Goal: Obtain resource: Download file/media

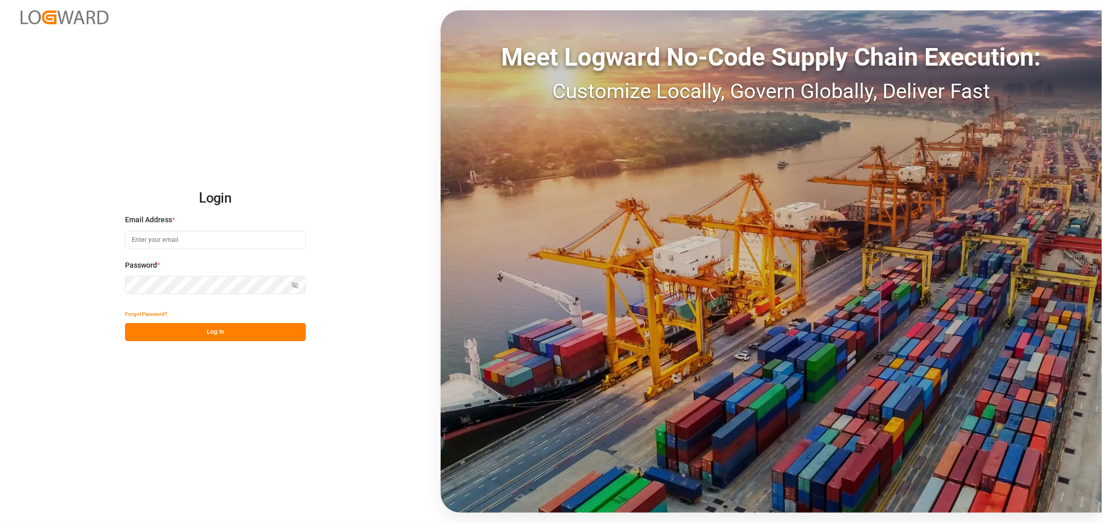
click at [188, 238] on input at bounding box center [215, 240] width 181 height 18
type input "[PERSON_NAME][DOMAIN_NAME][EMAIL_ADDRESS][DOMAIN_NAME]"
click at [294, 286] on icon "button" at bounding box center [295, 286] width 2 height 2
click at [216, 330] on button "Log In" at bounding box center [215, 332] width 181 height 18
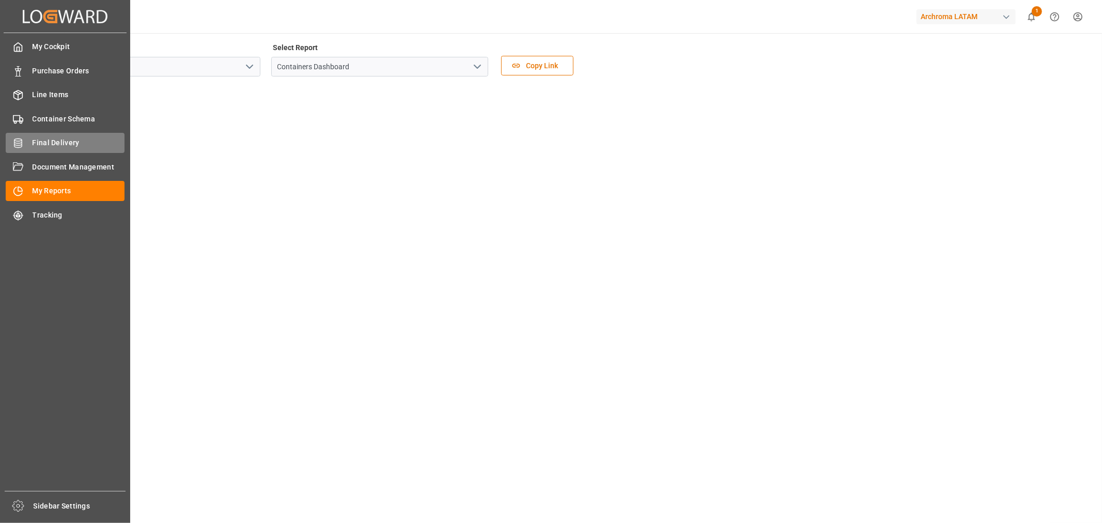
click at [61, 137] on span "Final Delivery" at bounding box center [79, 142] width 93 height 11
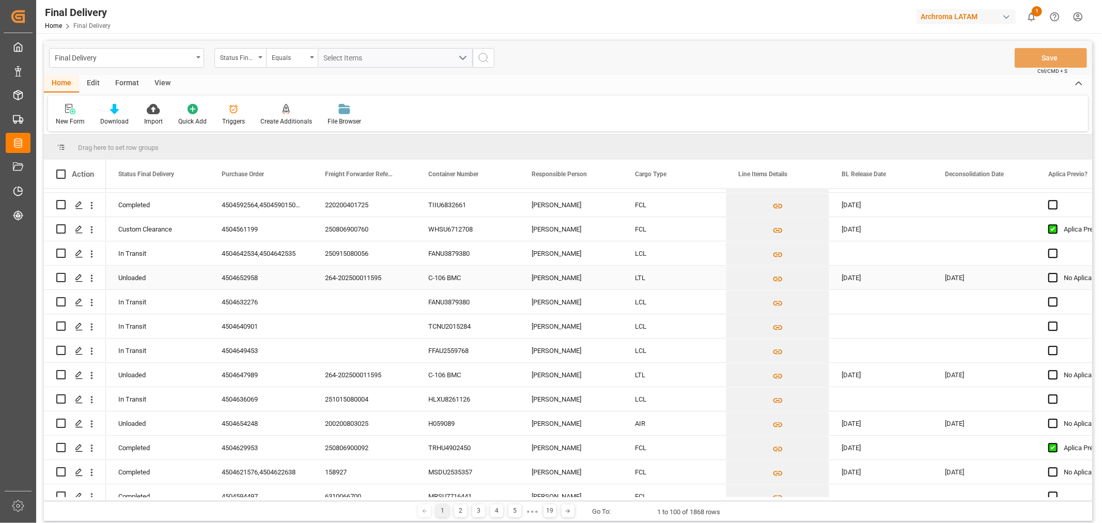
scroll to position [2123, 0]
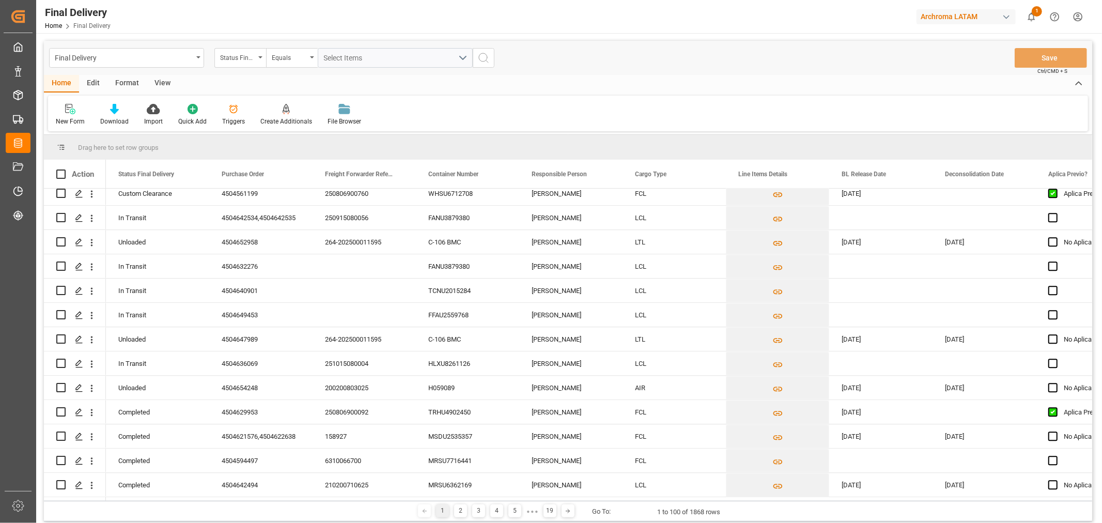
click at [160, 83] on div "View" at bounding box center [163, 84] width 32 height 18
click at [112, 123] on div "Standard Templates" at bounding box center [117, 121] width 52 height 9
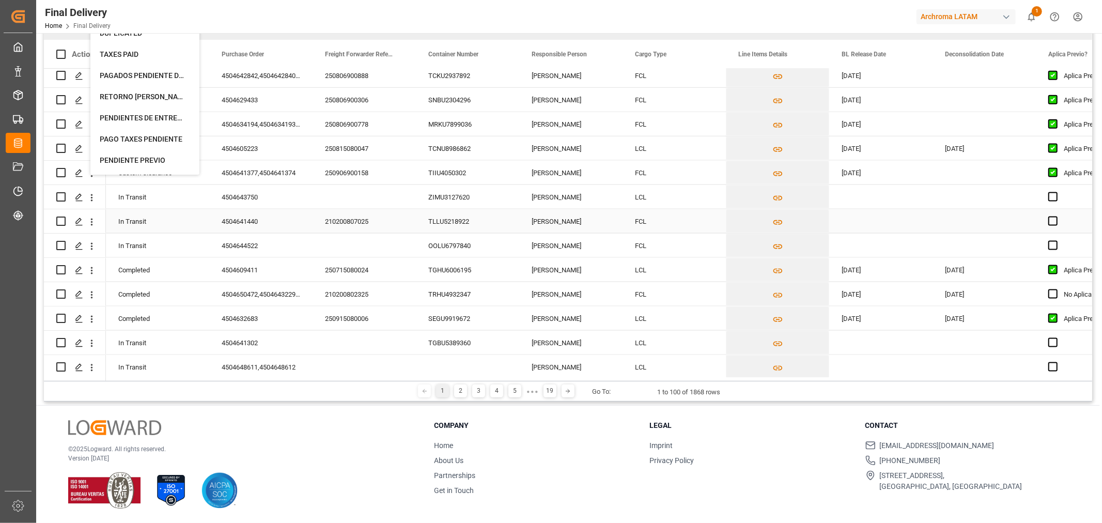
scroll to position [1032, 0]
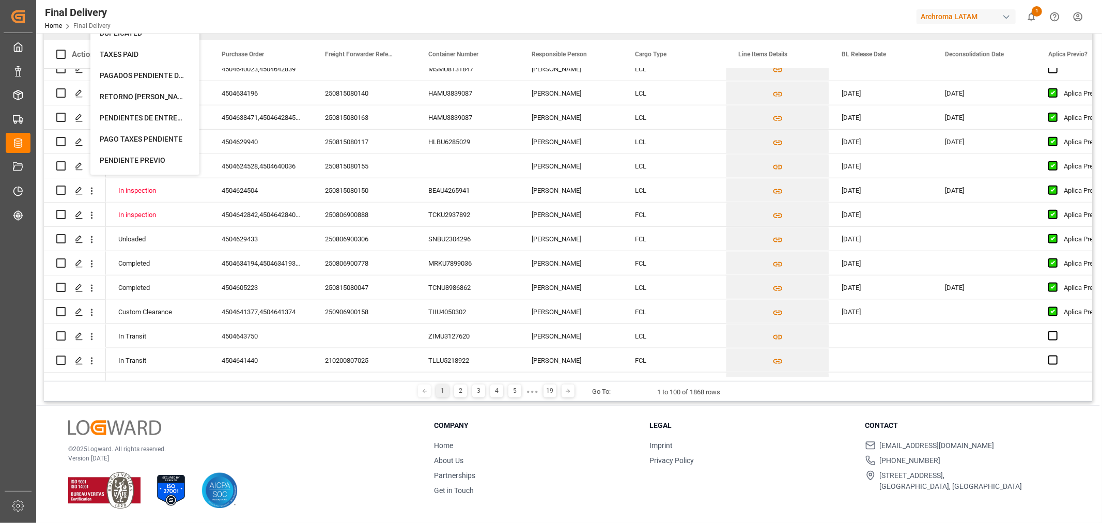
click at [235, 40] on div "Purchase Order" at bounding box center [256, 54] width 69 height 28
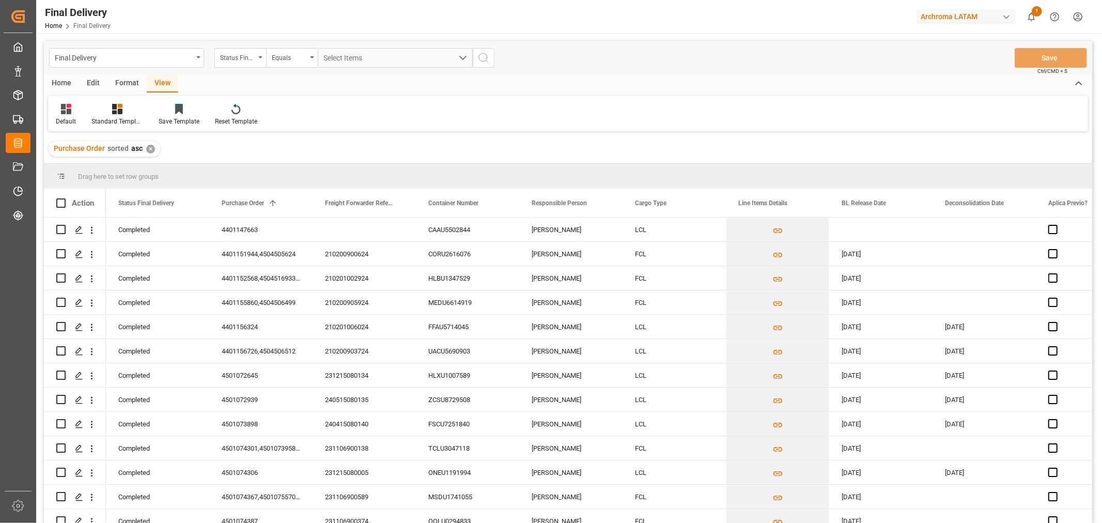
click at [148, 150] on div "✕" at bounding box center [150, 149] width 9 height 9
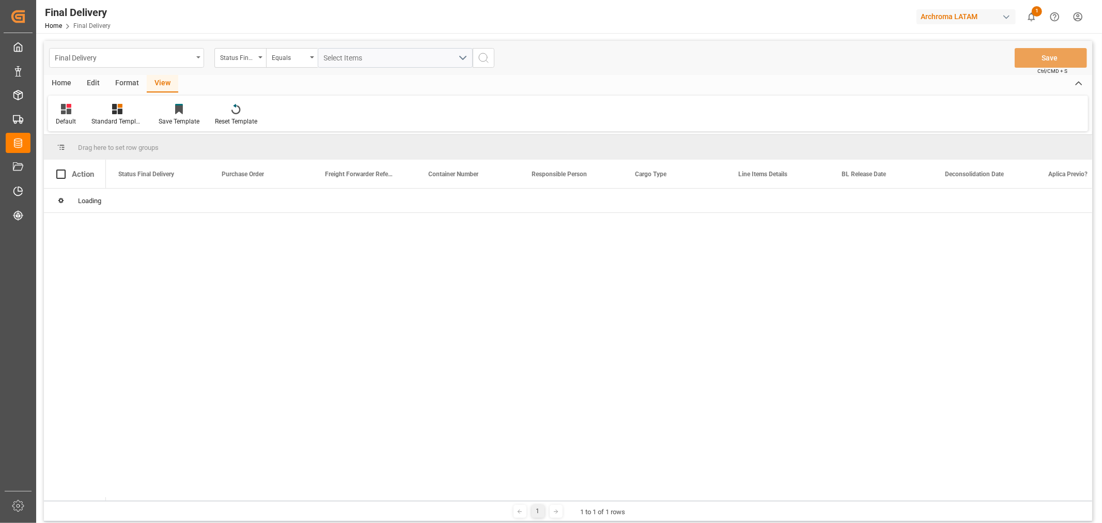
click at [198, 56] on icon "open menu" at bounding box center [198, 57] width 4 height 2
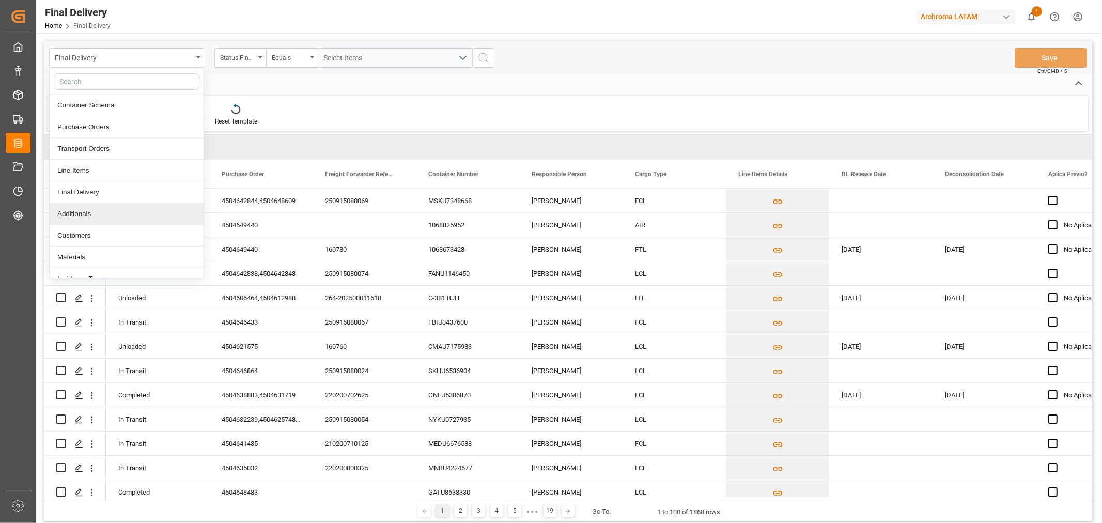
click at [112, 224] on div "Additionals" at bounding box center [127, 214] width 154 height 22
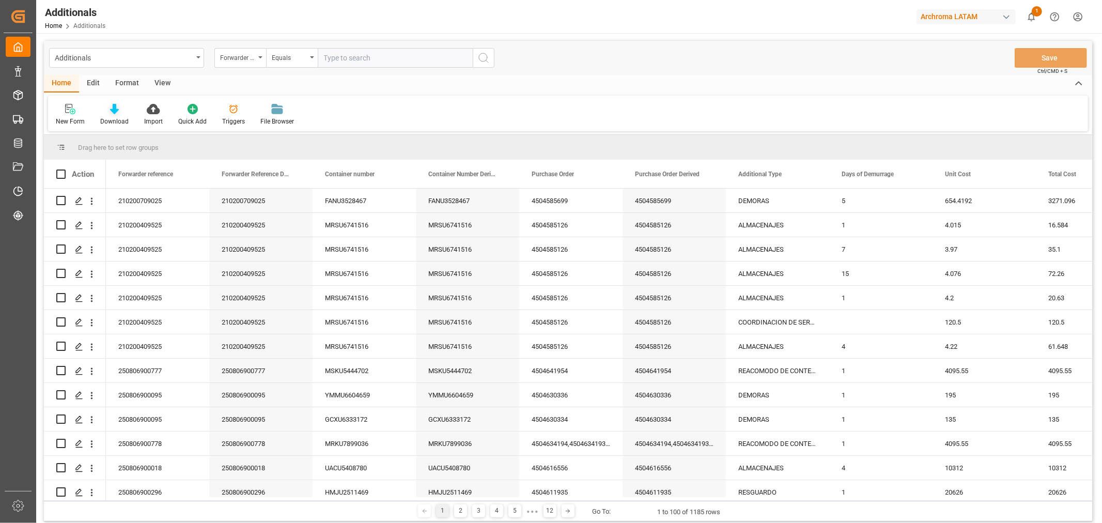
click at [113, 109] on icon at bounding box center [114, 109] width 9 height 10
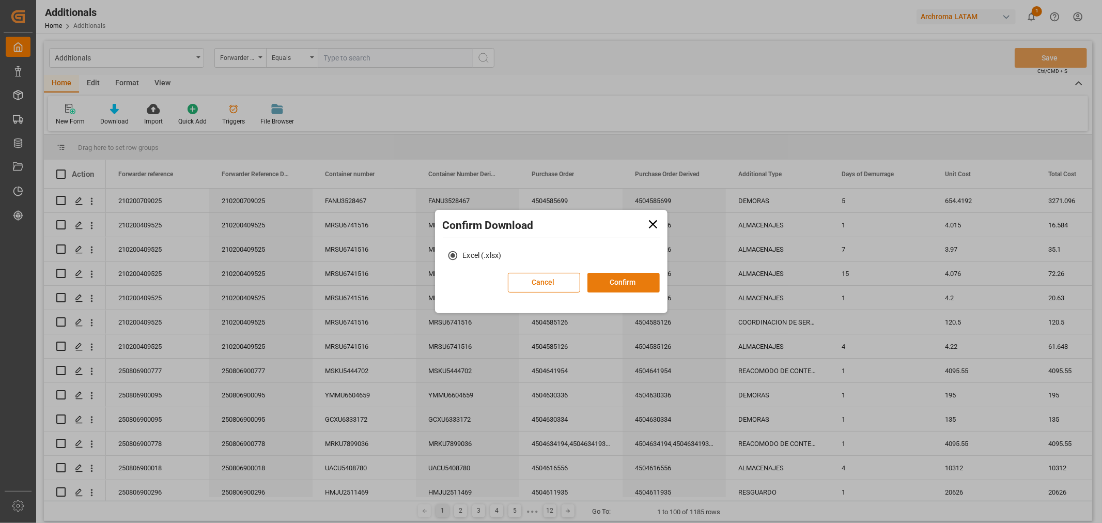
click at [631, 285] on button "Confirm" at bounding box center [624, 283] width 72 height 20
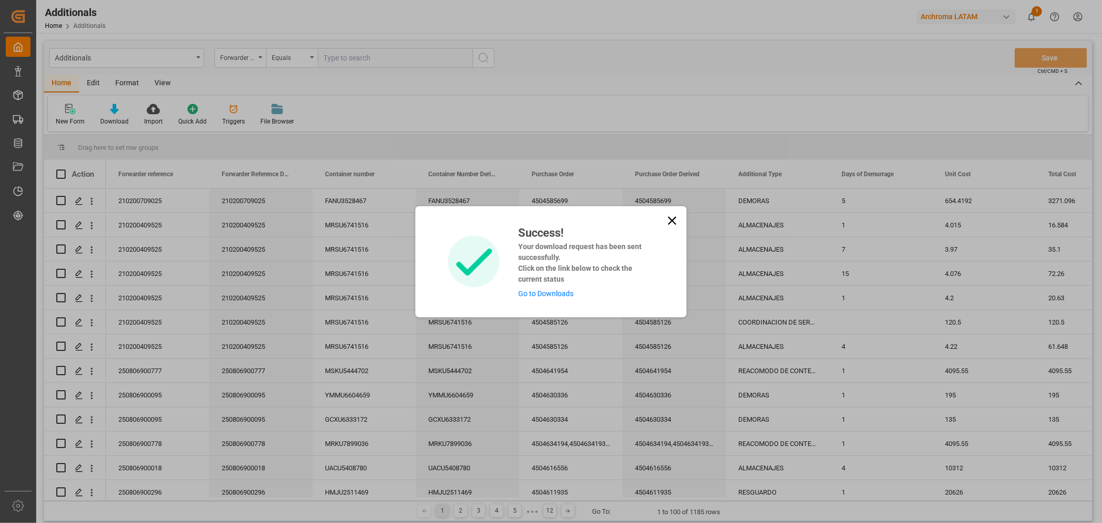
click at [550, 289] on link "Go to Downloads" at bounding box center [545, 293] width 55 height 8
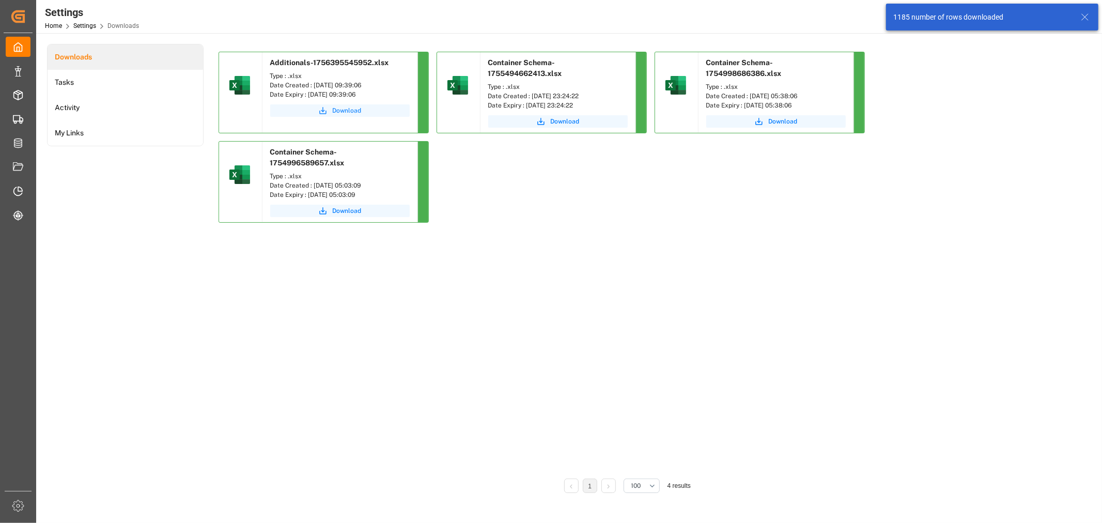
click at [340, 108] on span "Download" at bounding box center [347, 110] width 29 height 9
